Goal: Answer question/provide support: Share knowledge or assist other users

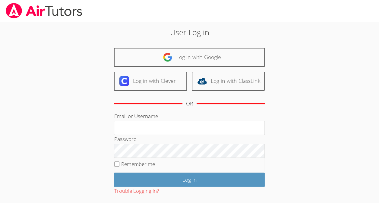
scroll to position [30, 0]
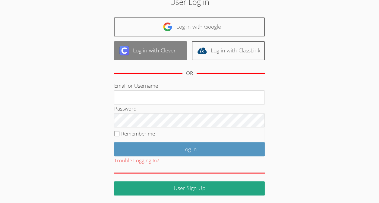
click at [156, 50] on link "Log in with Clever" at bounding box center [150, 50] width 73 height 19
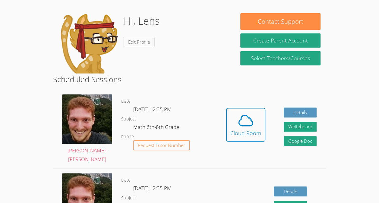
scroll to position [85, 0]
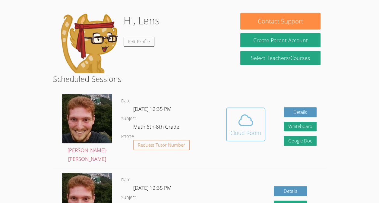
click at [236, 120] on span at bounding box center [246, 120] width 31 height 17
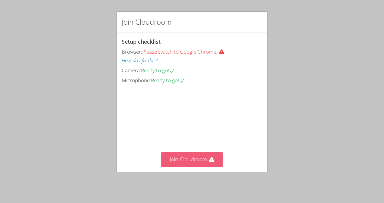
click at [196, 162] on button "Join Cloudroom" at bounding box center [192, 159] width 62 height 15
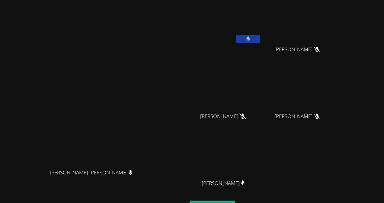
click at [260, 42] on button at bounding box center [248, 39] width 24 height 8
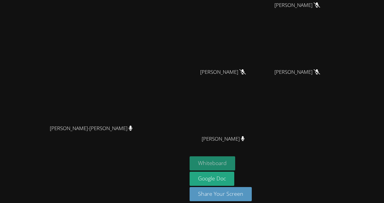
scroll to position [46, 0]
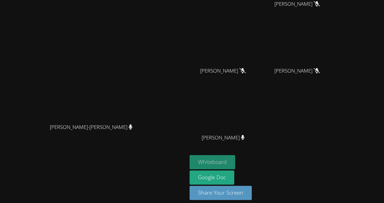
click at [235, 155] on button "Whiteboard" at bounding box center [212, 162] width 46 height 14
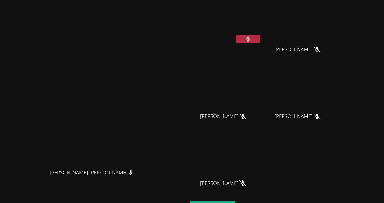
click at [260, 37] on button at bounding box center [248, 39] width 24 height 8
click at [250, 41] on icon at bounding box center [248, 39] width 4 height 5
click at [251, 40] on icon at bounding box center [248, 39] width 6 height 5
click at [250, 38] on icon at bounding box center [248, 39] width 4 height 5
click at [251, 37] on icon at bounding box center [248, 39] width 6 height 5
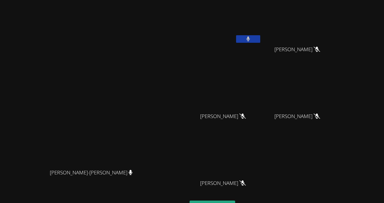
click at [250, 38] on icon at bounding box center [248, 39] width 4 height 5
click at [251, 38] on icon at bounding box center [248, 39] width 6 height 5
click at [260, 37] on button at bounding box center [248, 39] width 24 height 8
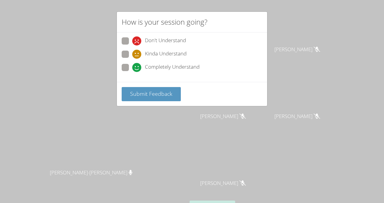
click at [132, 72] on span at bounding box center [132, 72] width 0 height 0
click at [132, 65] on input "Completely Understand" at bounding box center [134, 66] width 5 height 5
radio input "true"
click at [147, 90] on span "Submit Feedback" at bounding box center [151, 93] width 42 height 7
